Goal: Transaction & Acquisition: Purchase product/service

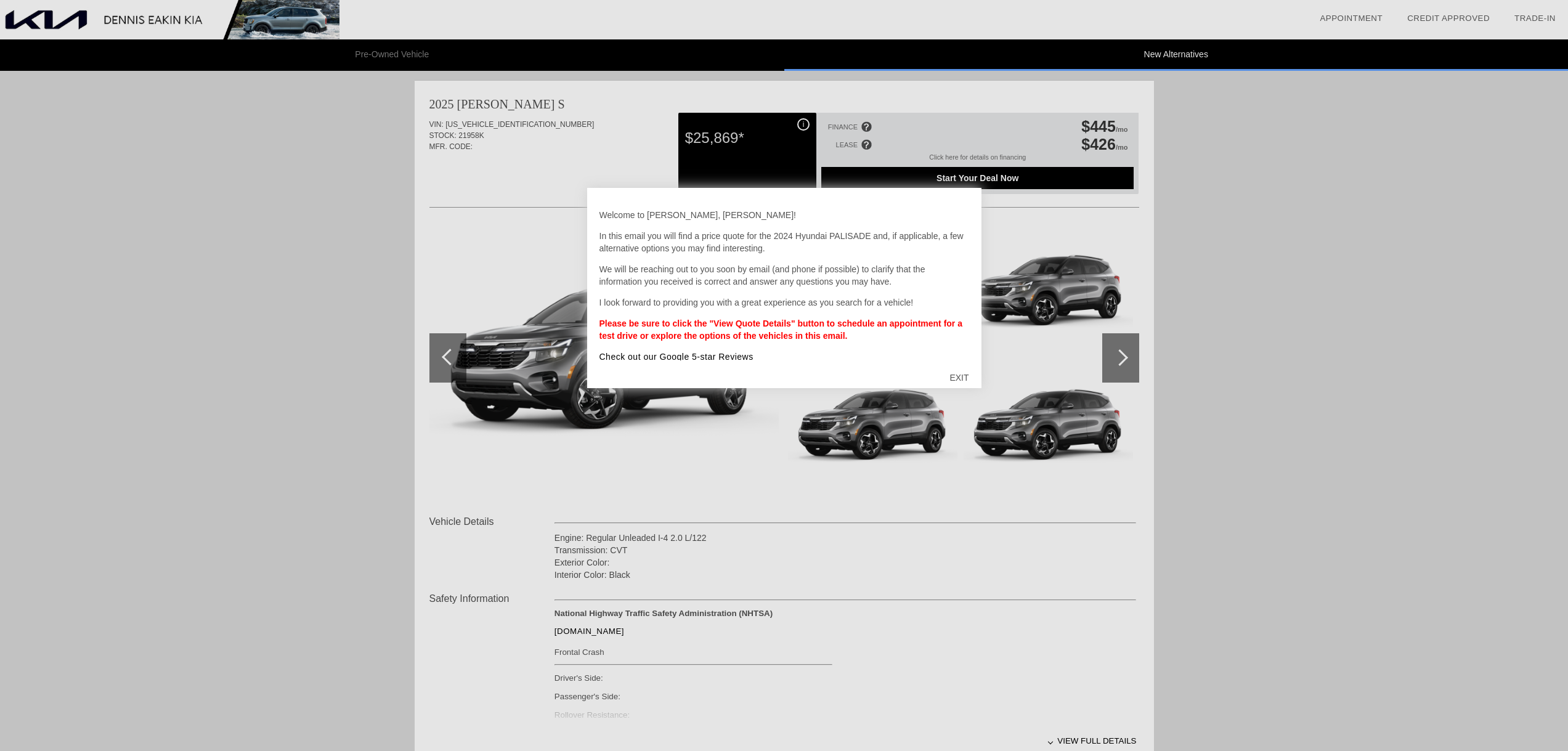
click at [1317, 375] on div at bounding box center [784, 375] width 1568 height 751
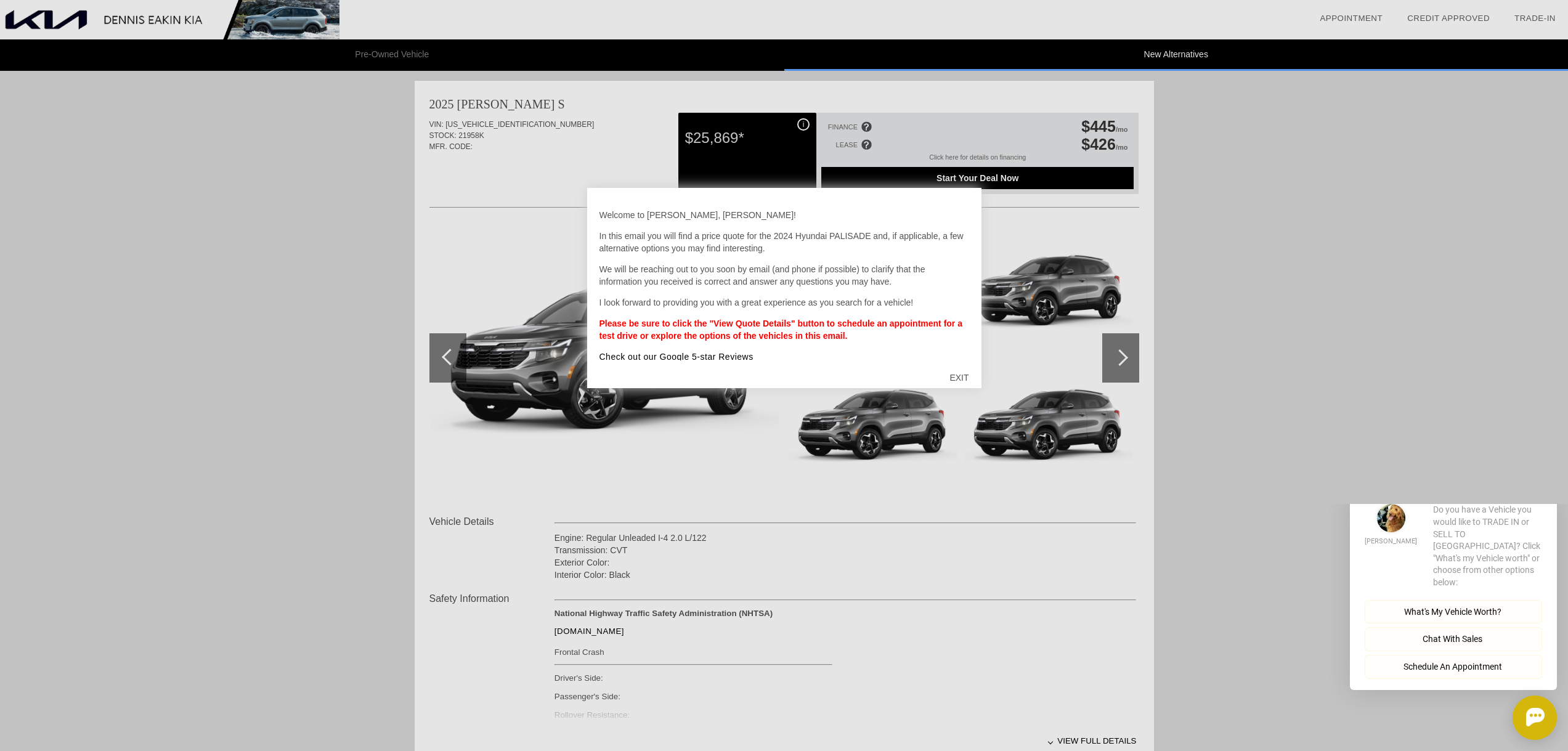
click at [1181, 213] on div at bounding box center [784, 375] width 1568 height 751
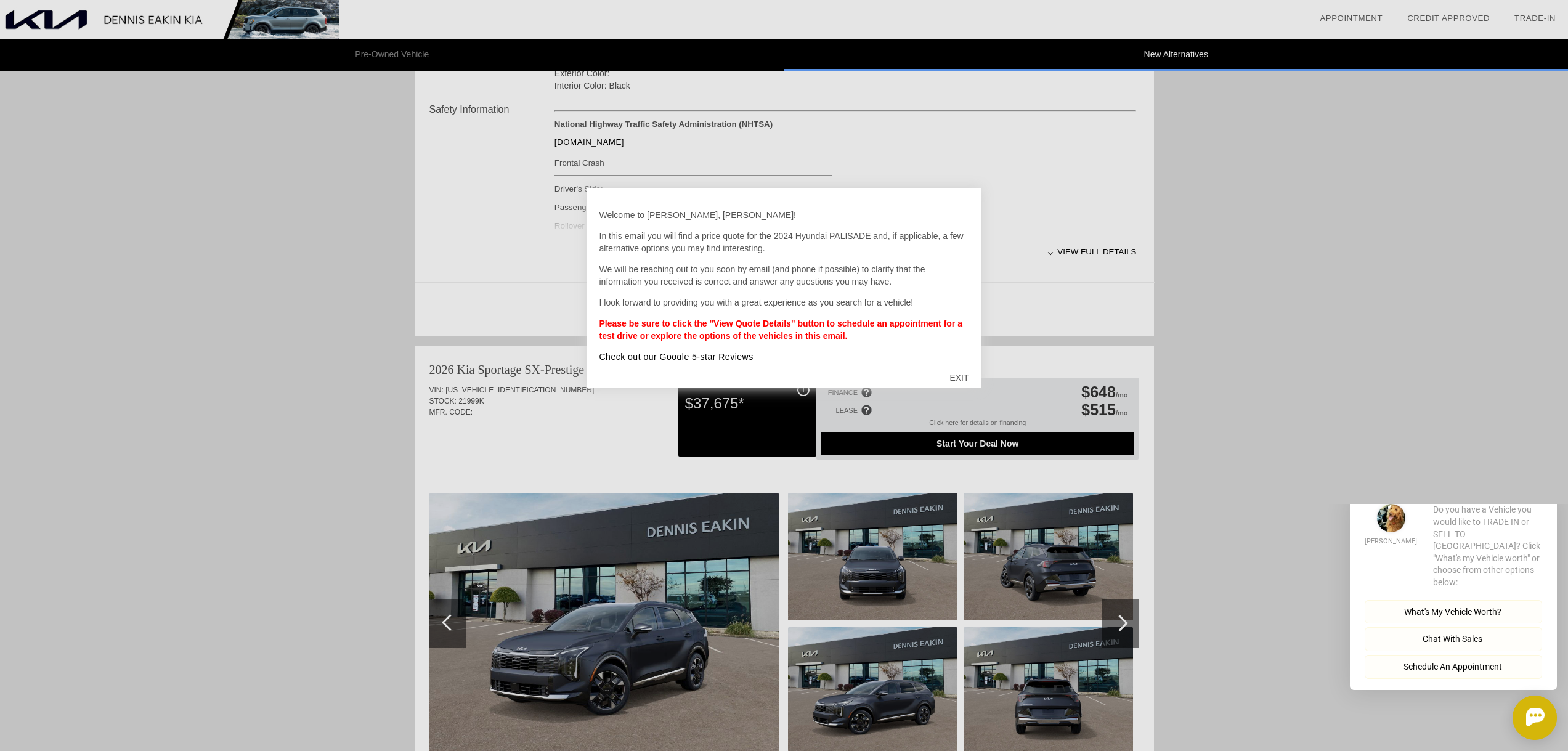
scroll to position [493, 0]
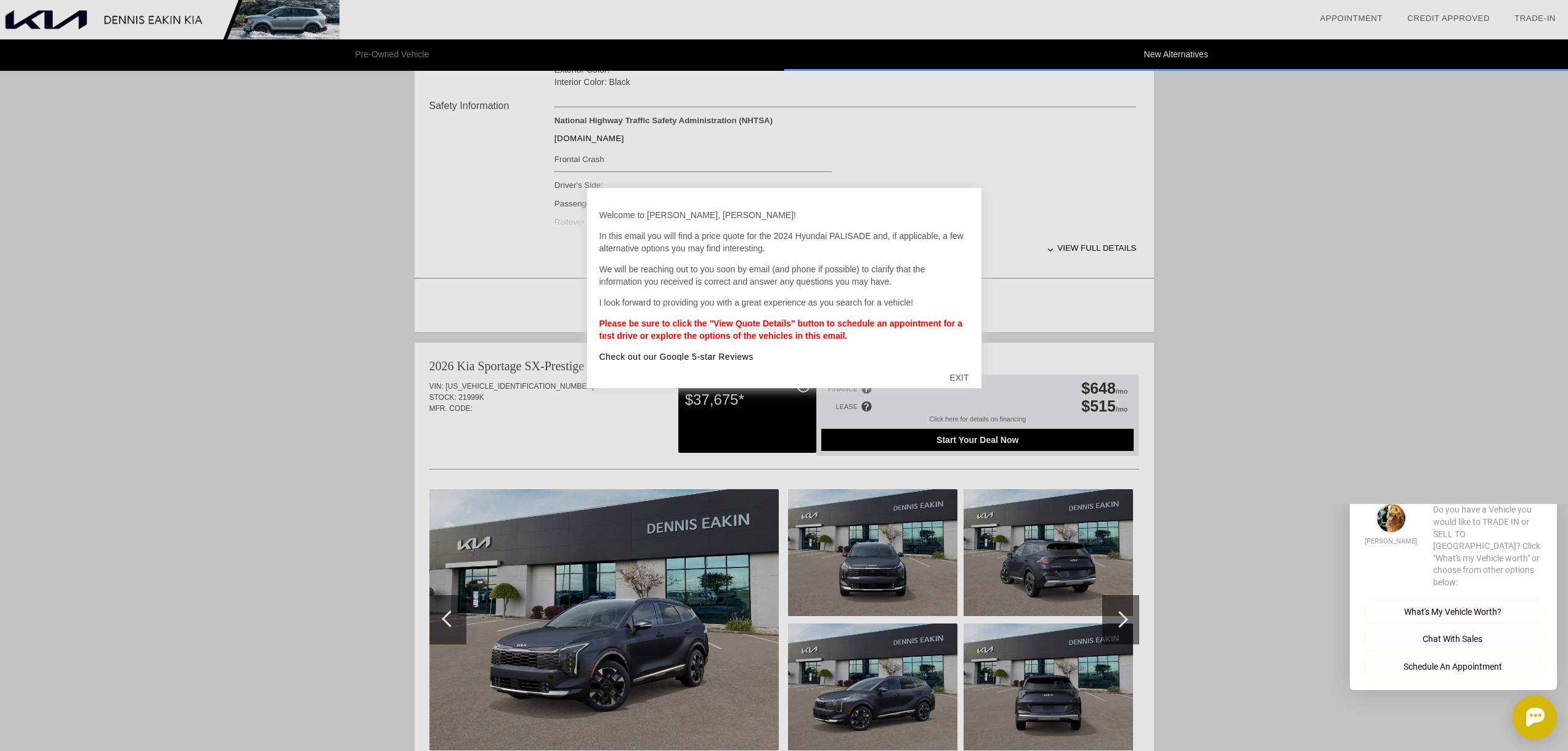
click at [1538, 490] on button "Close" at bounding box center [1540, 484] width 35 height 12
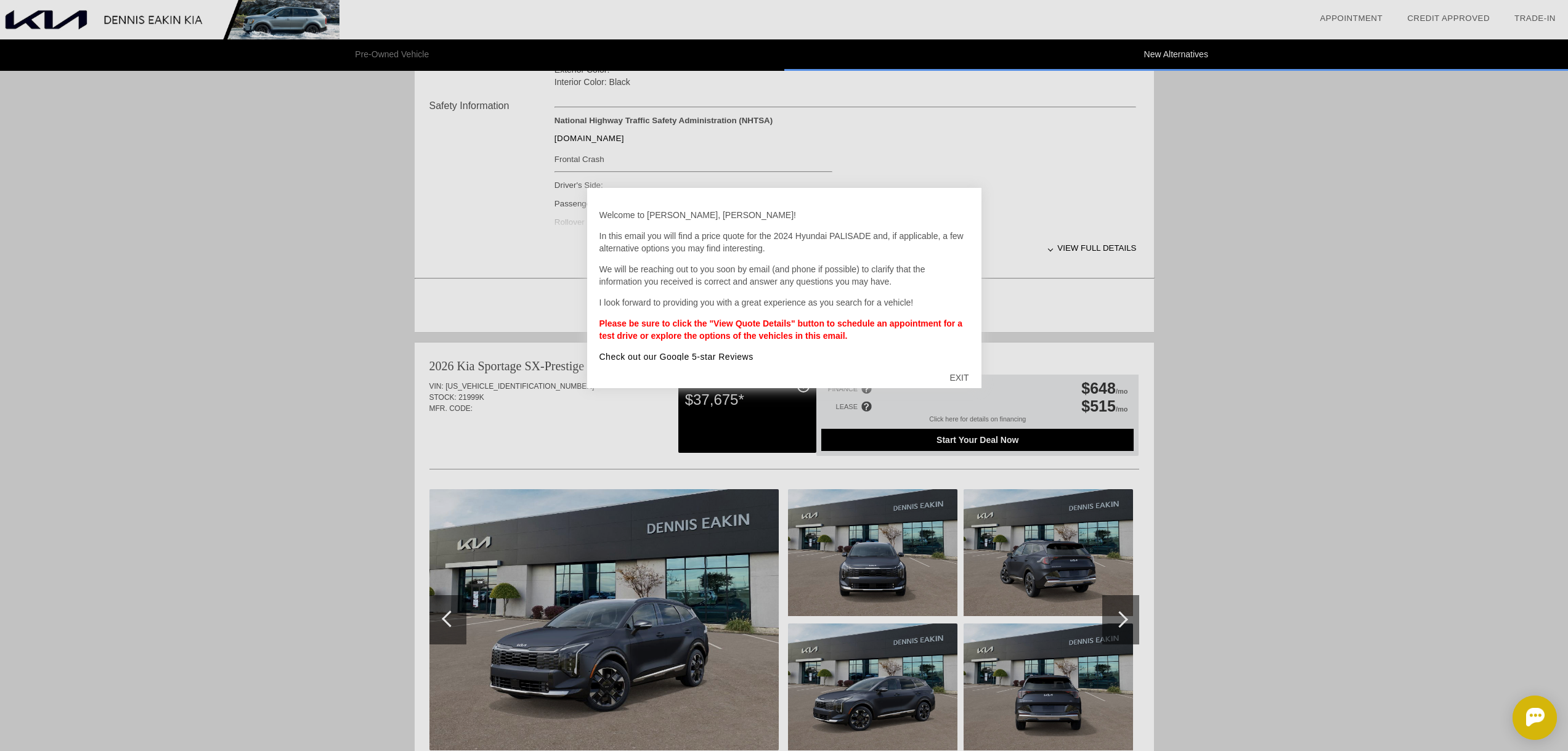
click at [963, 376] on div "EXIT" at bounding box center [958, 377] width 44 height 37
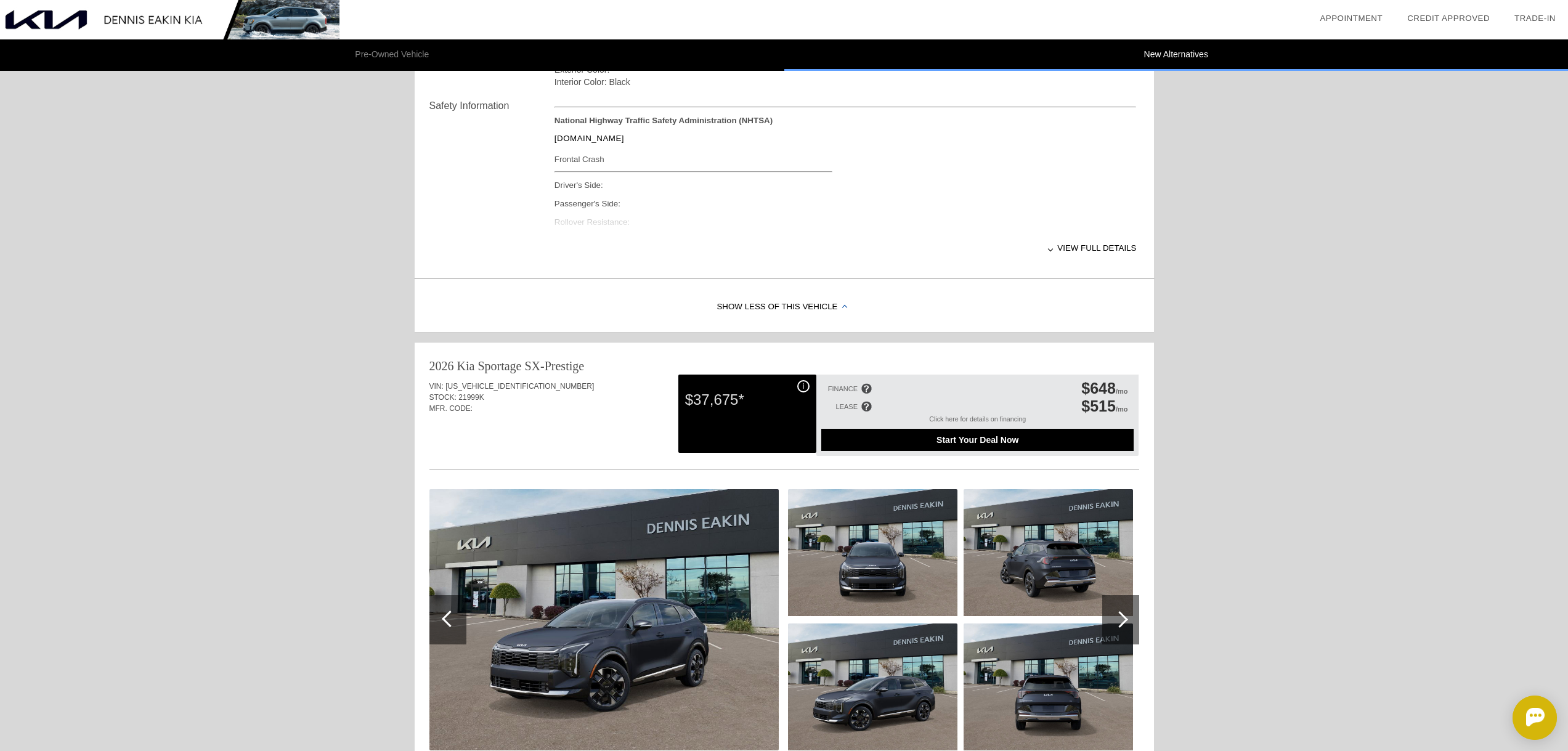
click at [963, 376] on div "FINANCE $648 /mo LEASE $515 /mo Click here for details on financing Start Your …" at bounding box center [977, 415] width 322 height 81
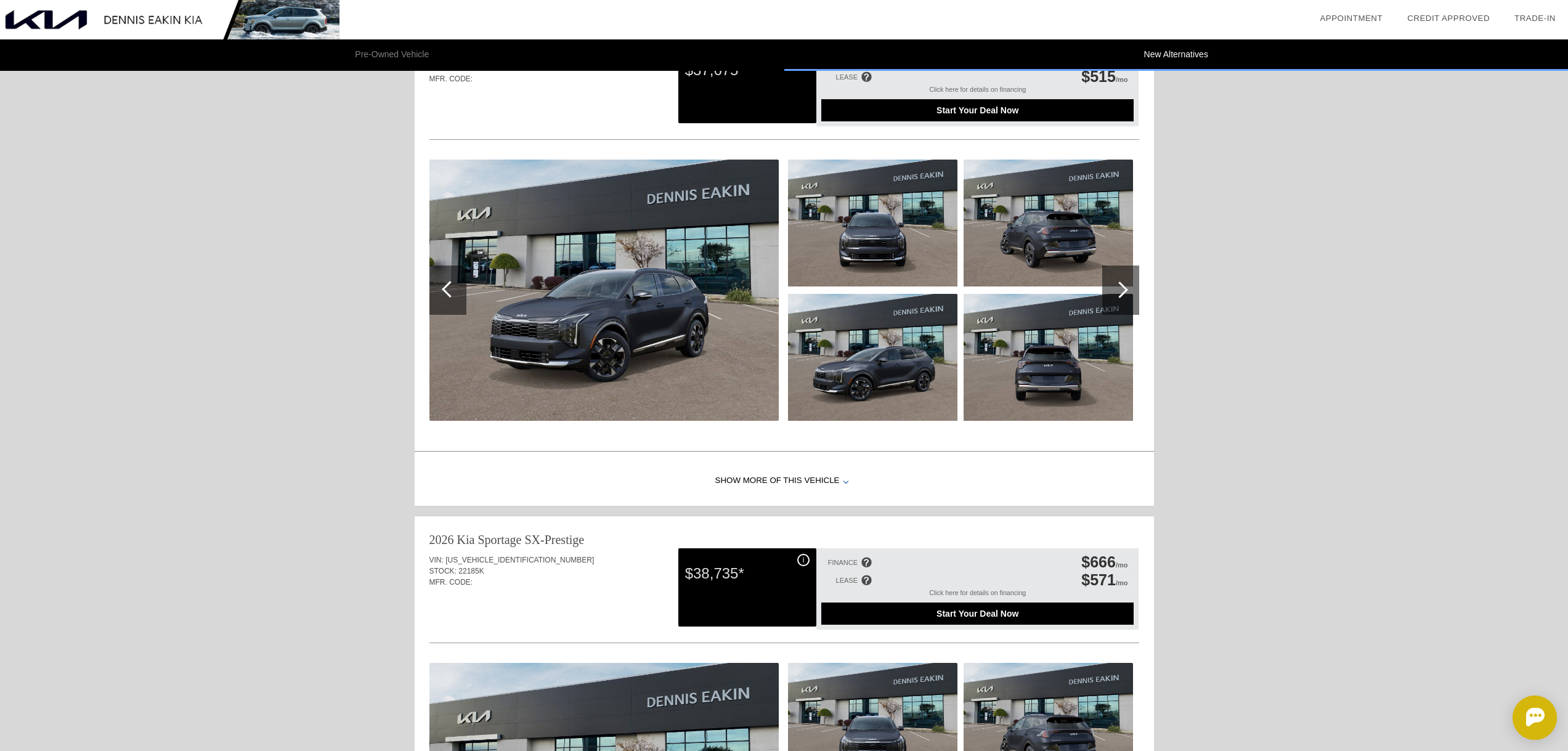
scroll to position [801, 0]
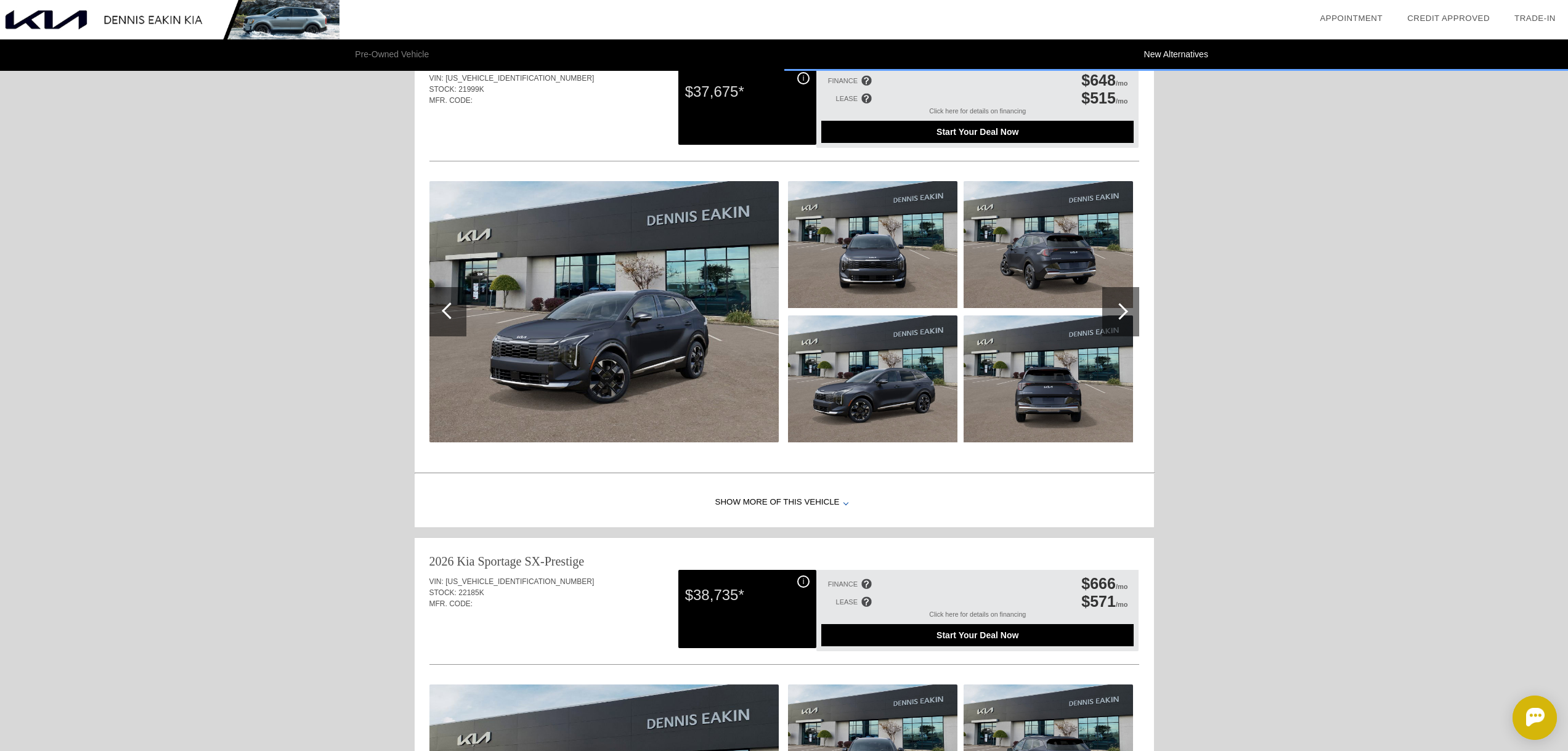
click at [843, 503] on div at bounding box center [845, 501] width 5 height 5
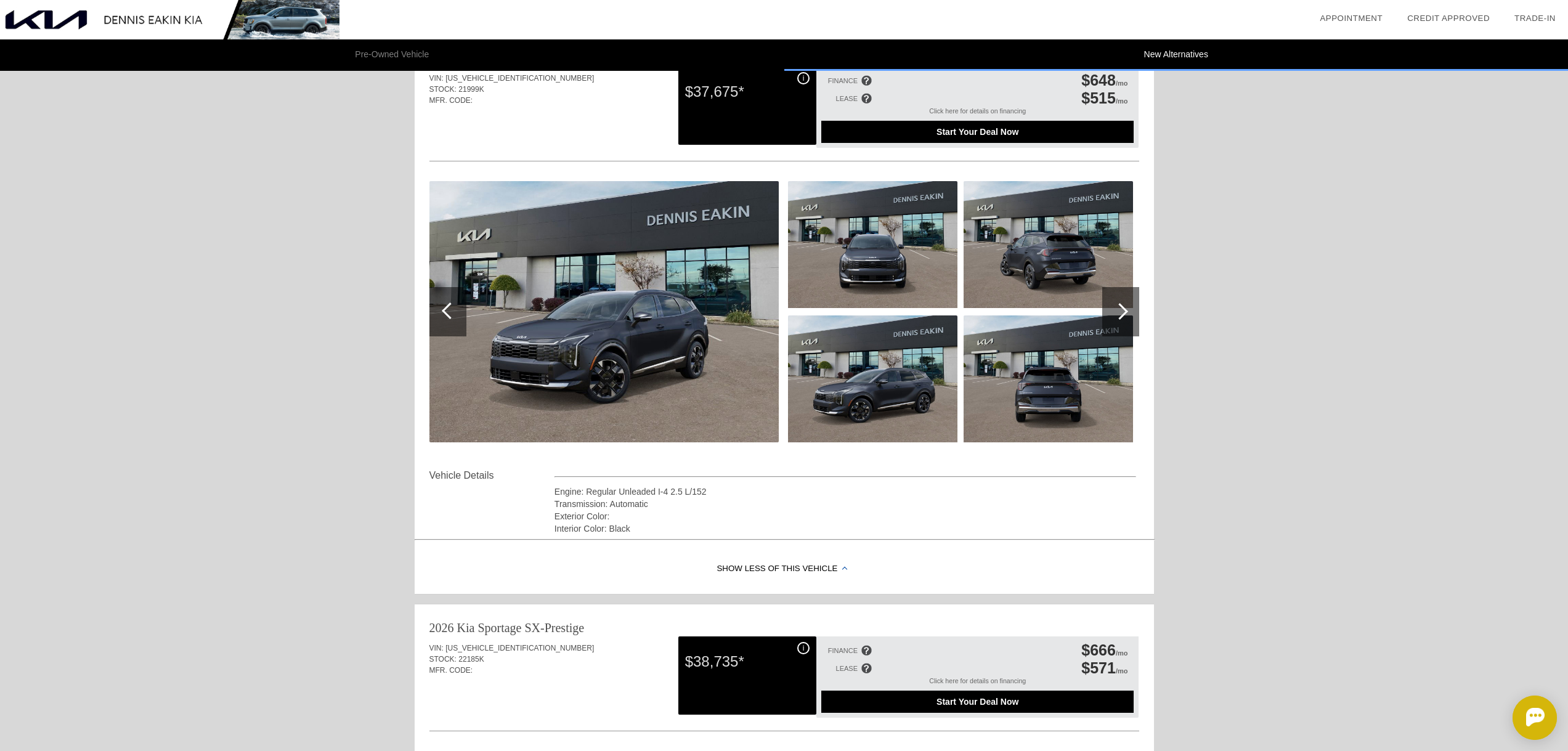
click at [1121, 300] on div at bounding box center [1120, 311] width 37 height 49
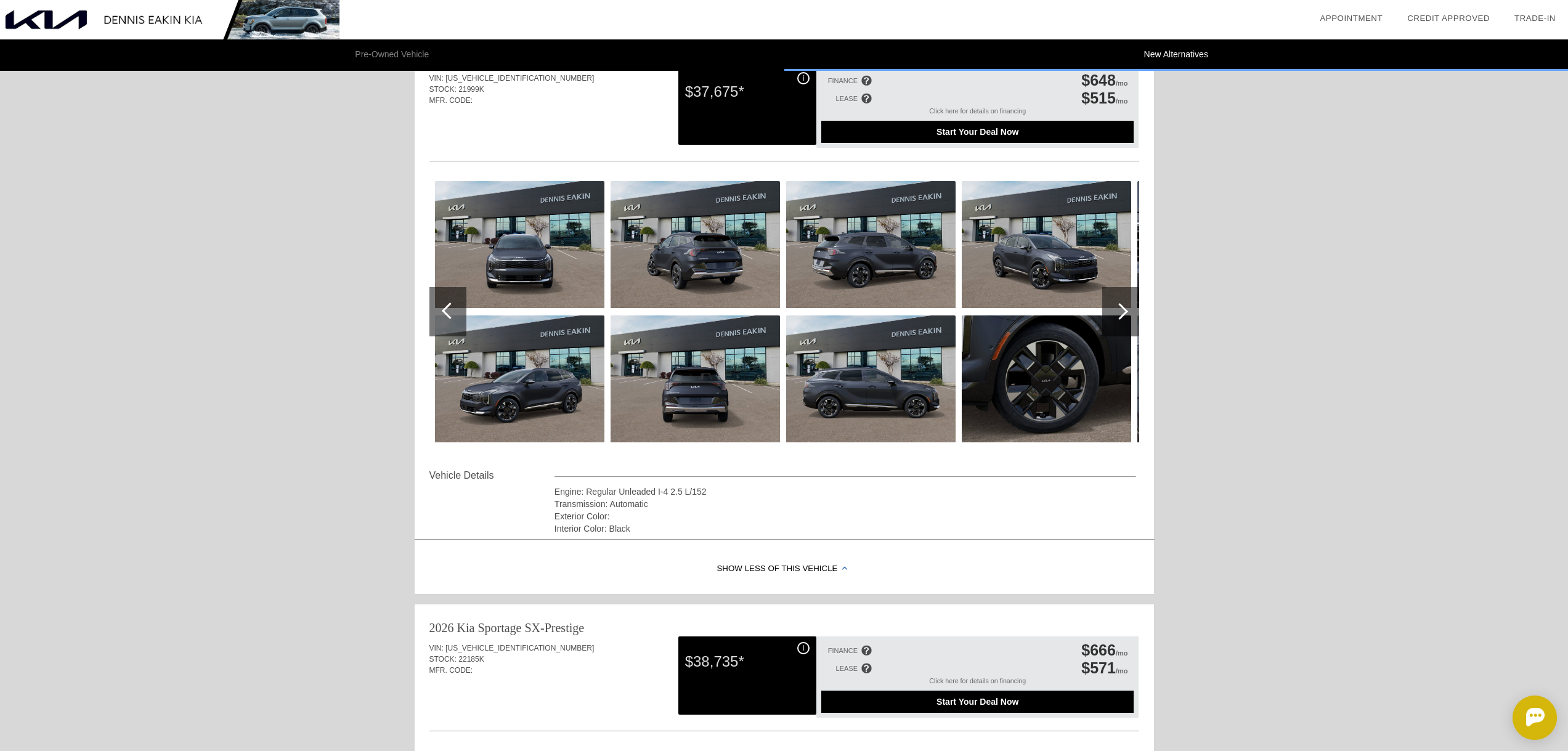
click at [1121, 300] on div at bounding box center [1120, 311] width 37 height 49
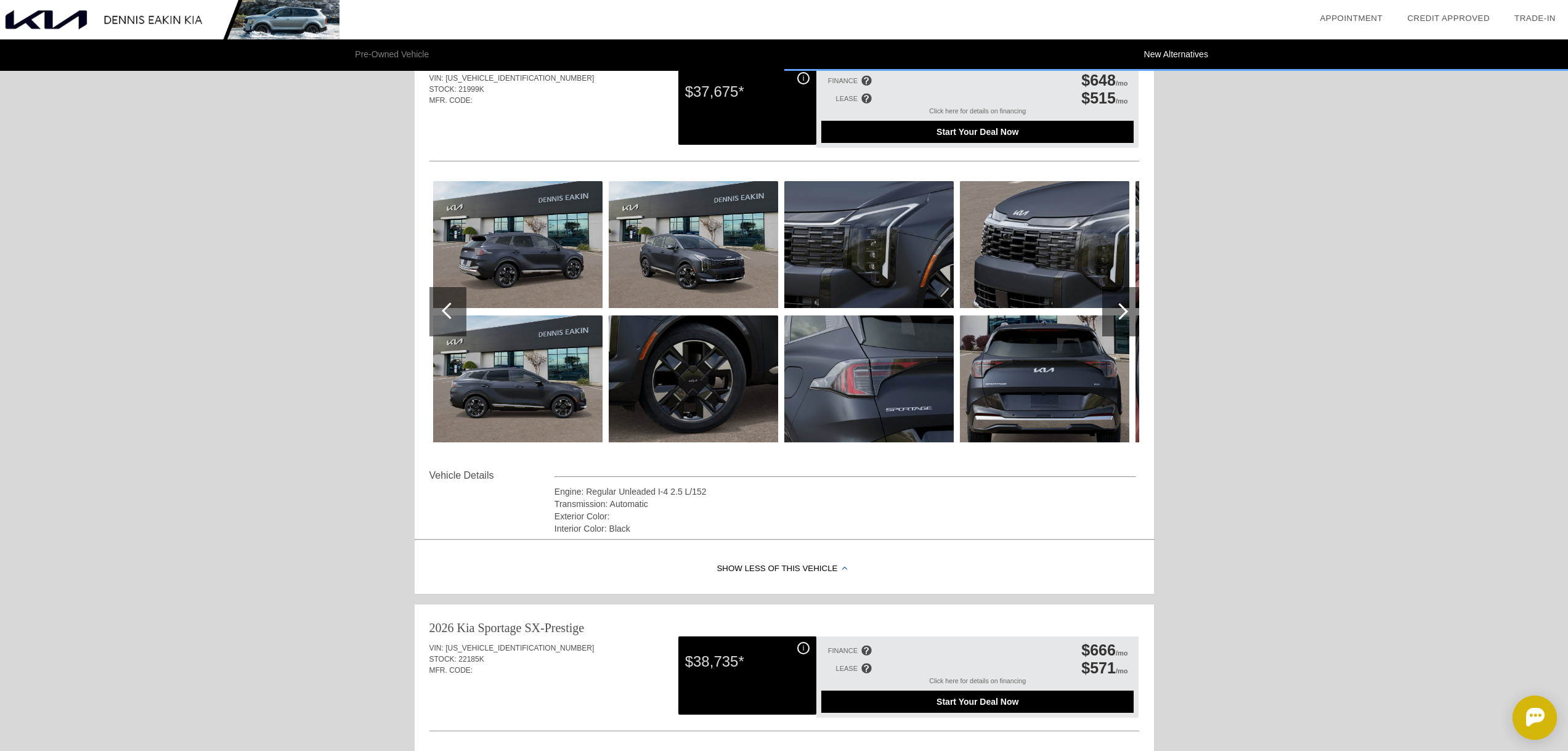
click at [1121, 300] on div at bounding box center [1120, 311] width 37 height 49
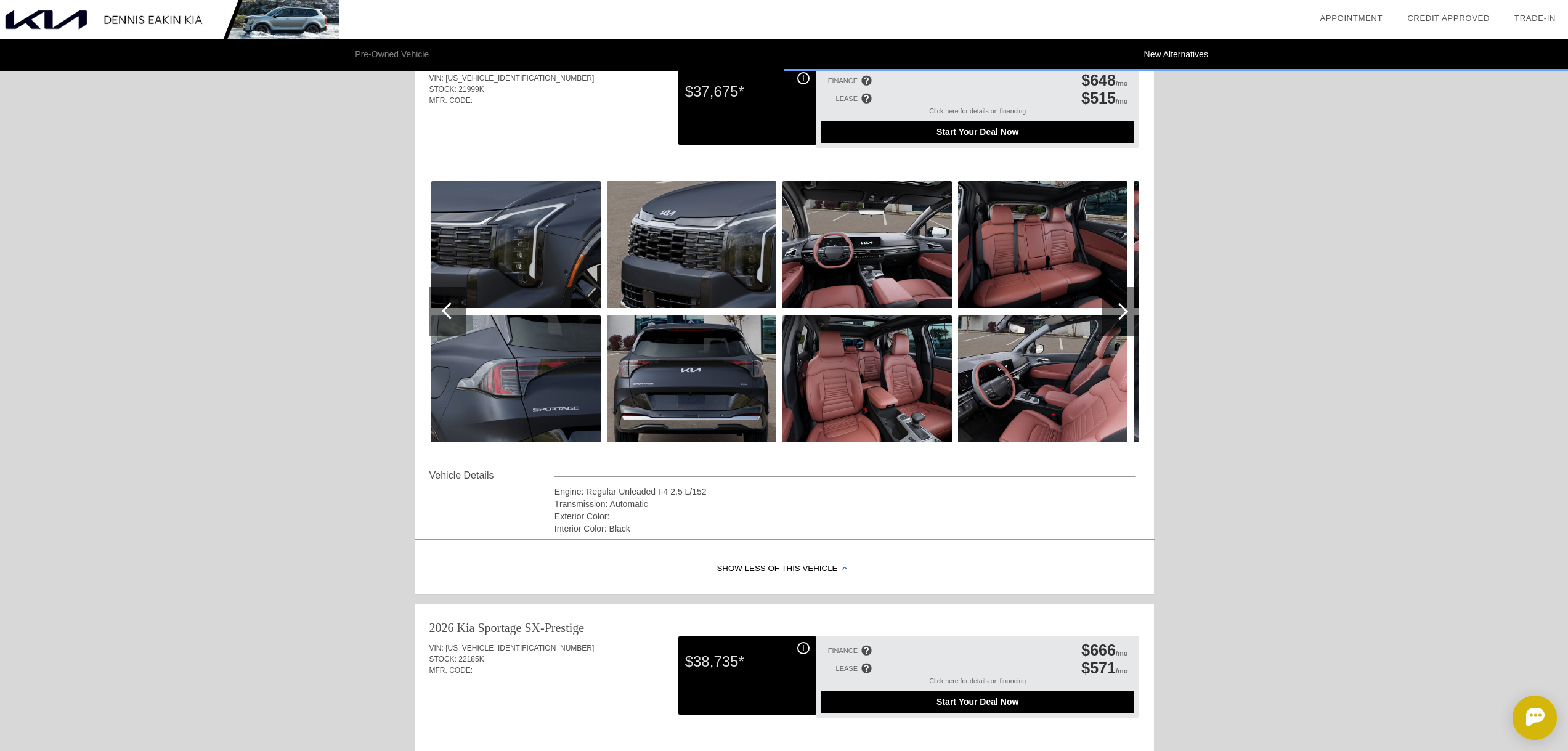
click at [1121, 300] on div at bounding box center [1120, 311] width 37 height 49
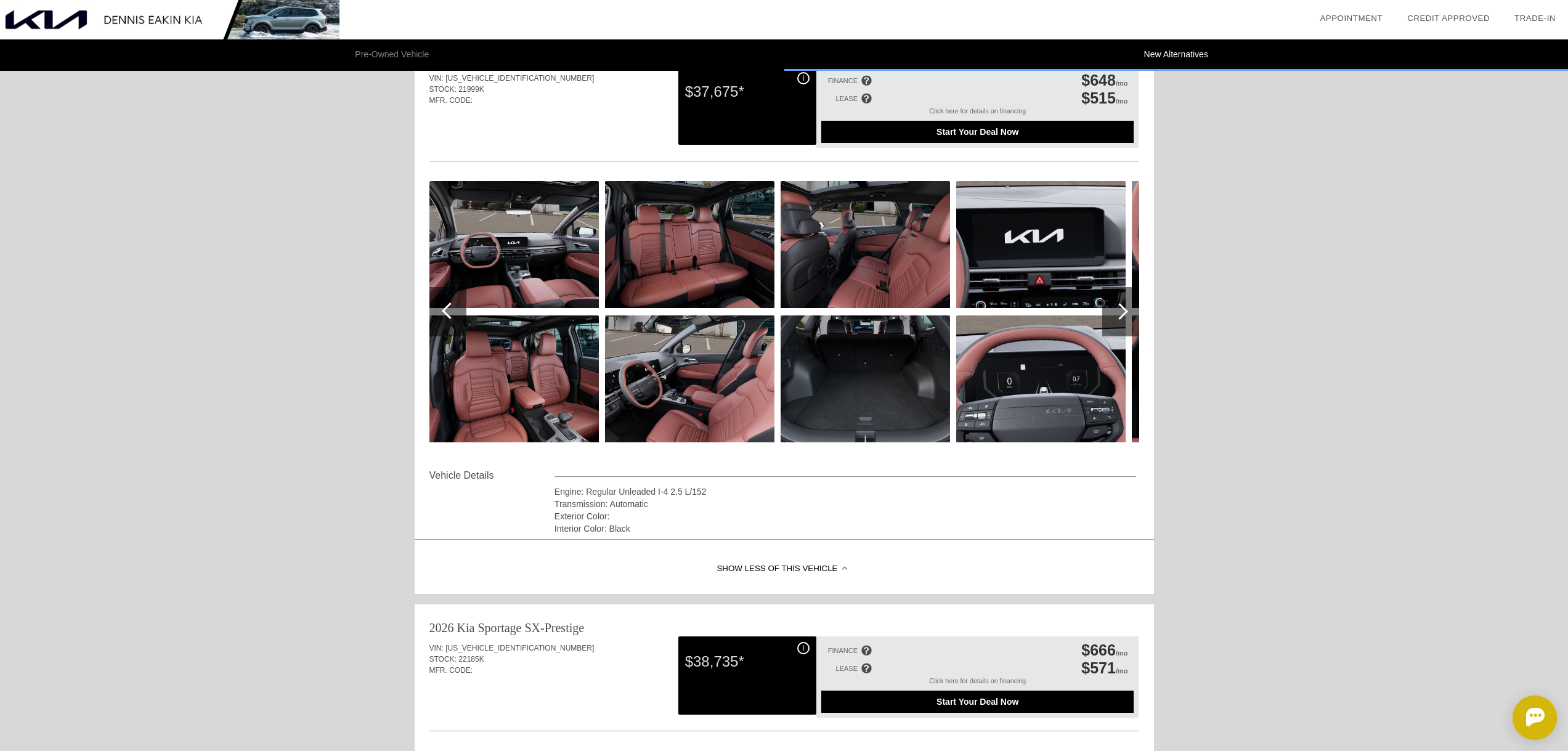
click at [1121, 300] on div at bounding box center [1120, 311] width 37 height 49
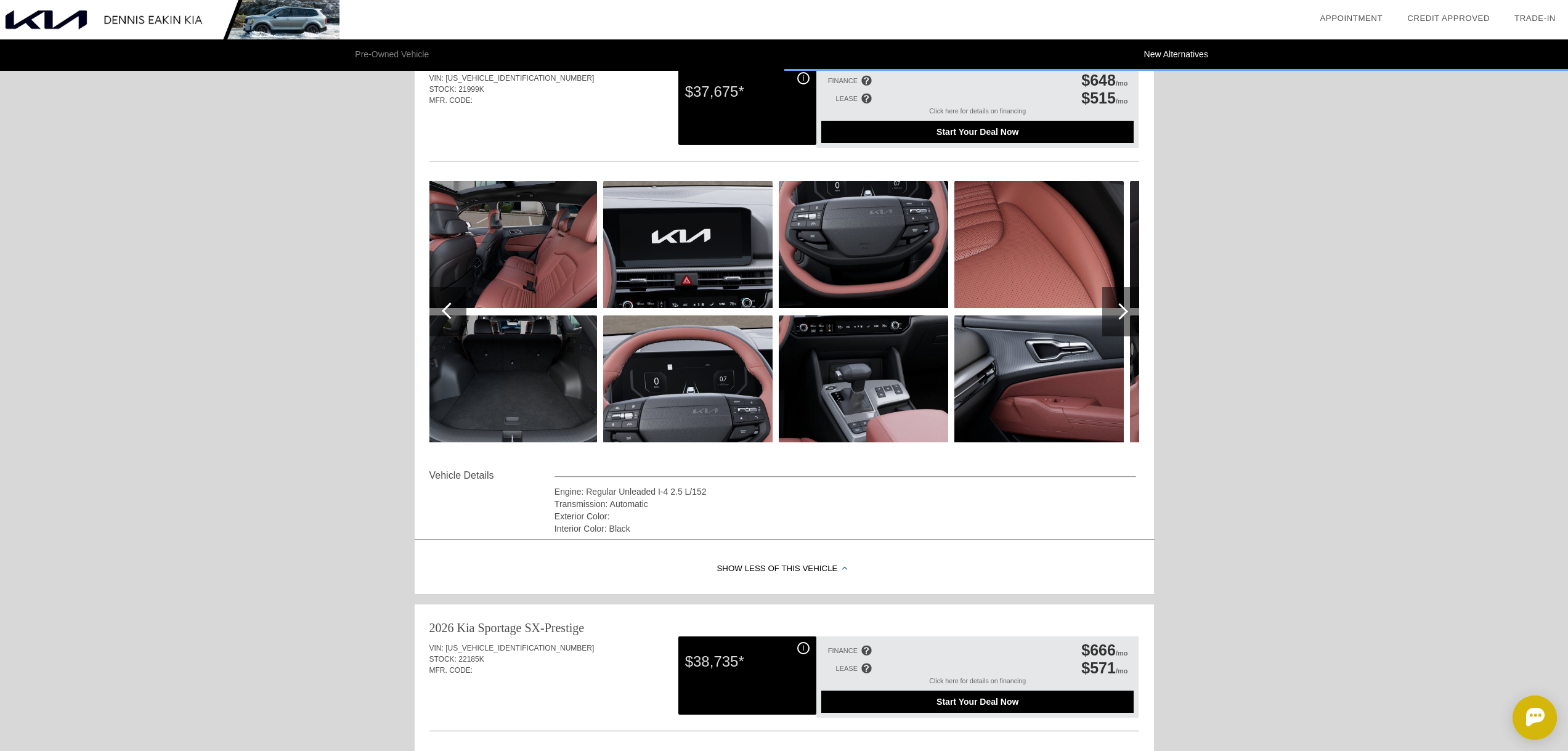
click at [1121, 300] on div at bounding box center [1120, 311] width 37 height 49
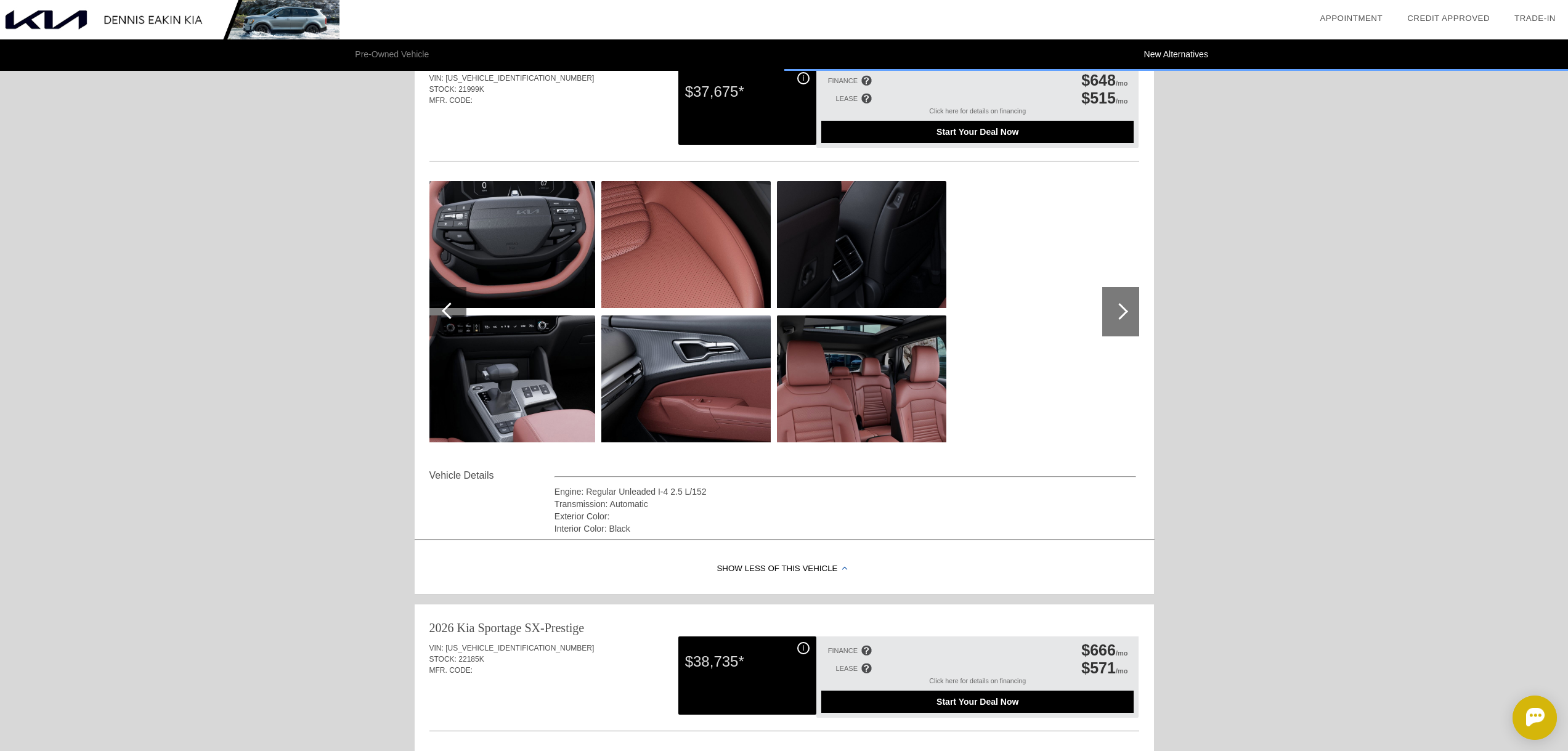
click at [1121, 301] on div at bounding box center [1120, 311] width 37 height 49
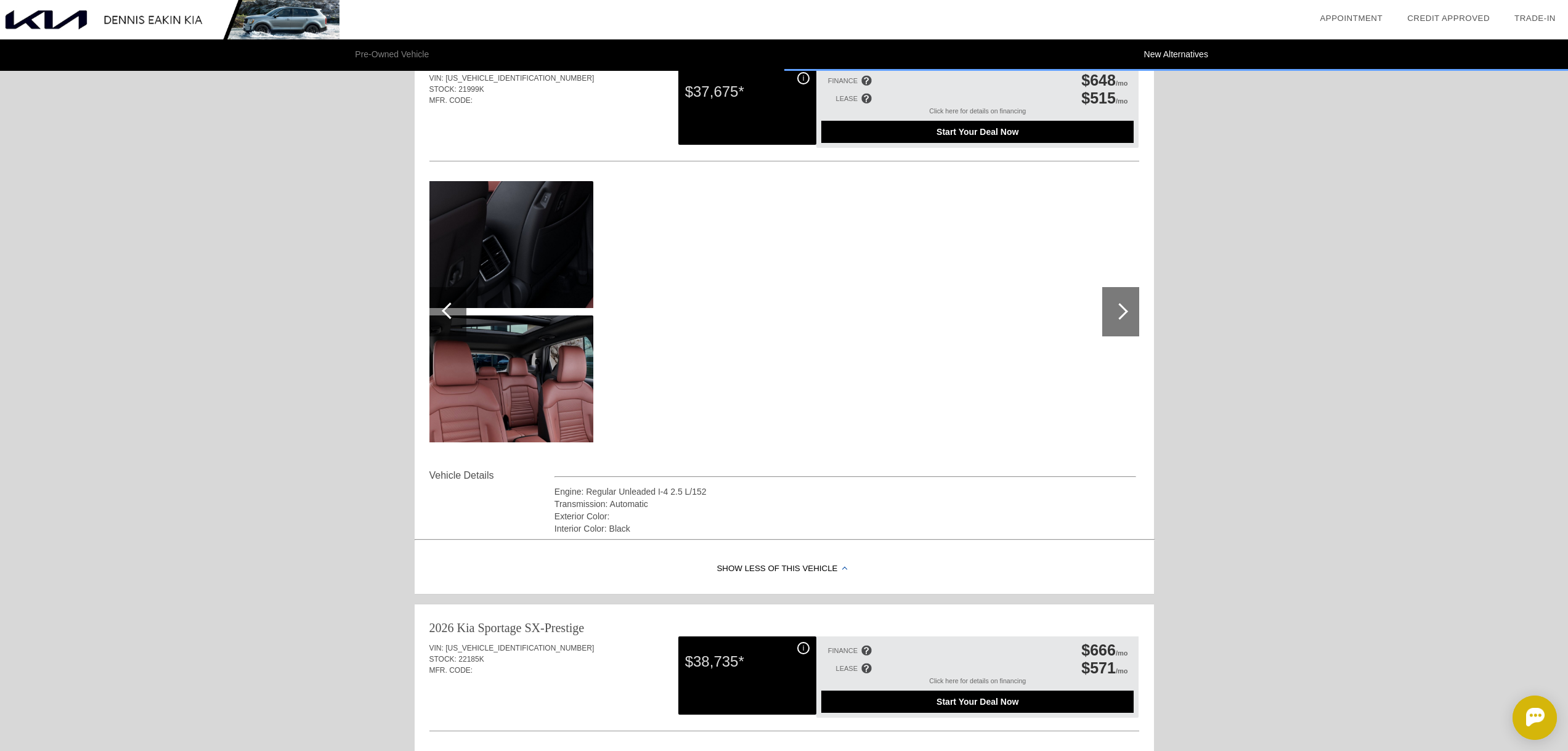
click at [1121, 302] on div at bounding box center [1120, 311] width 37 height 49
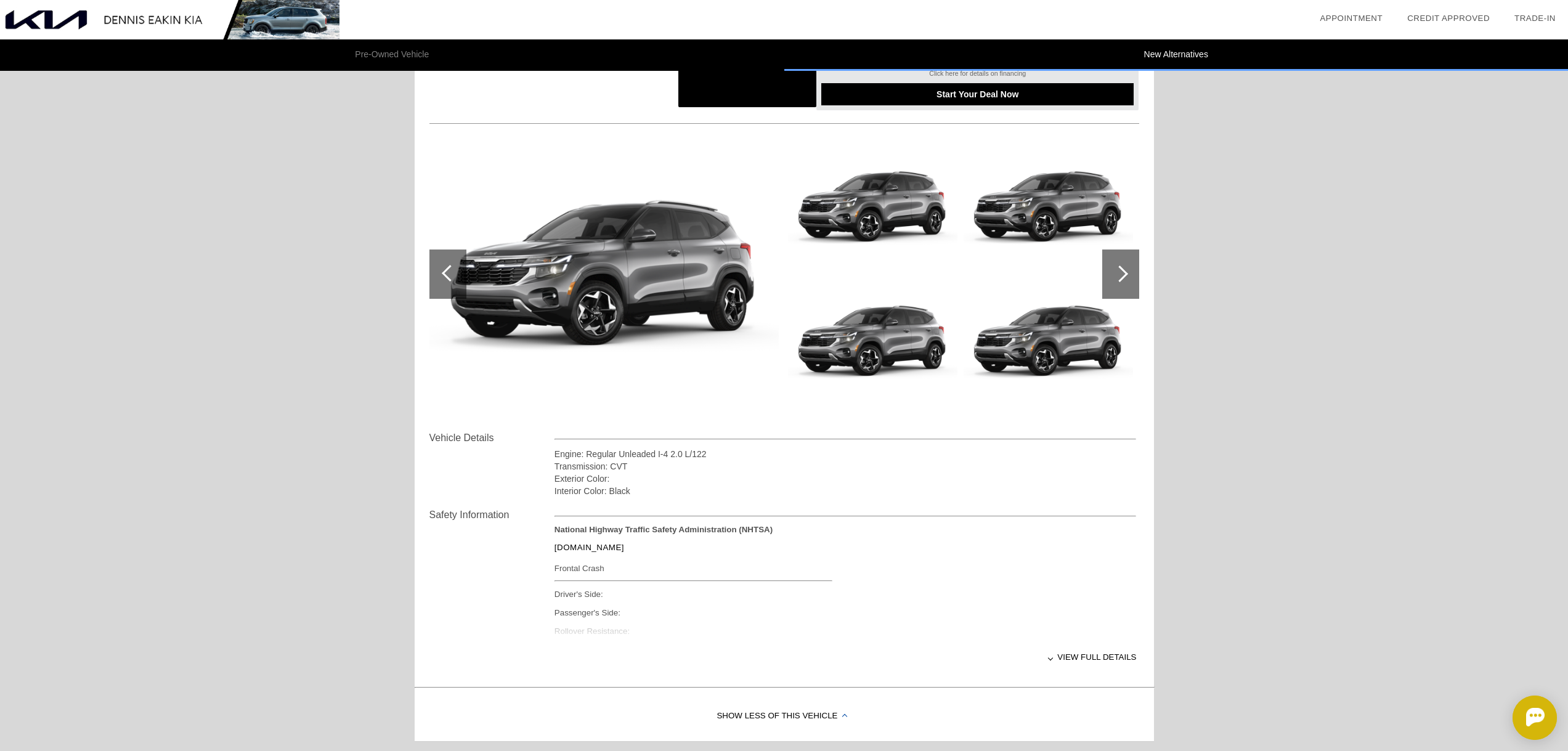
scroll to position [0, 0]
